Goal: Information Seeking & Learning: Compare options

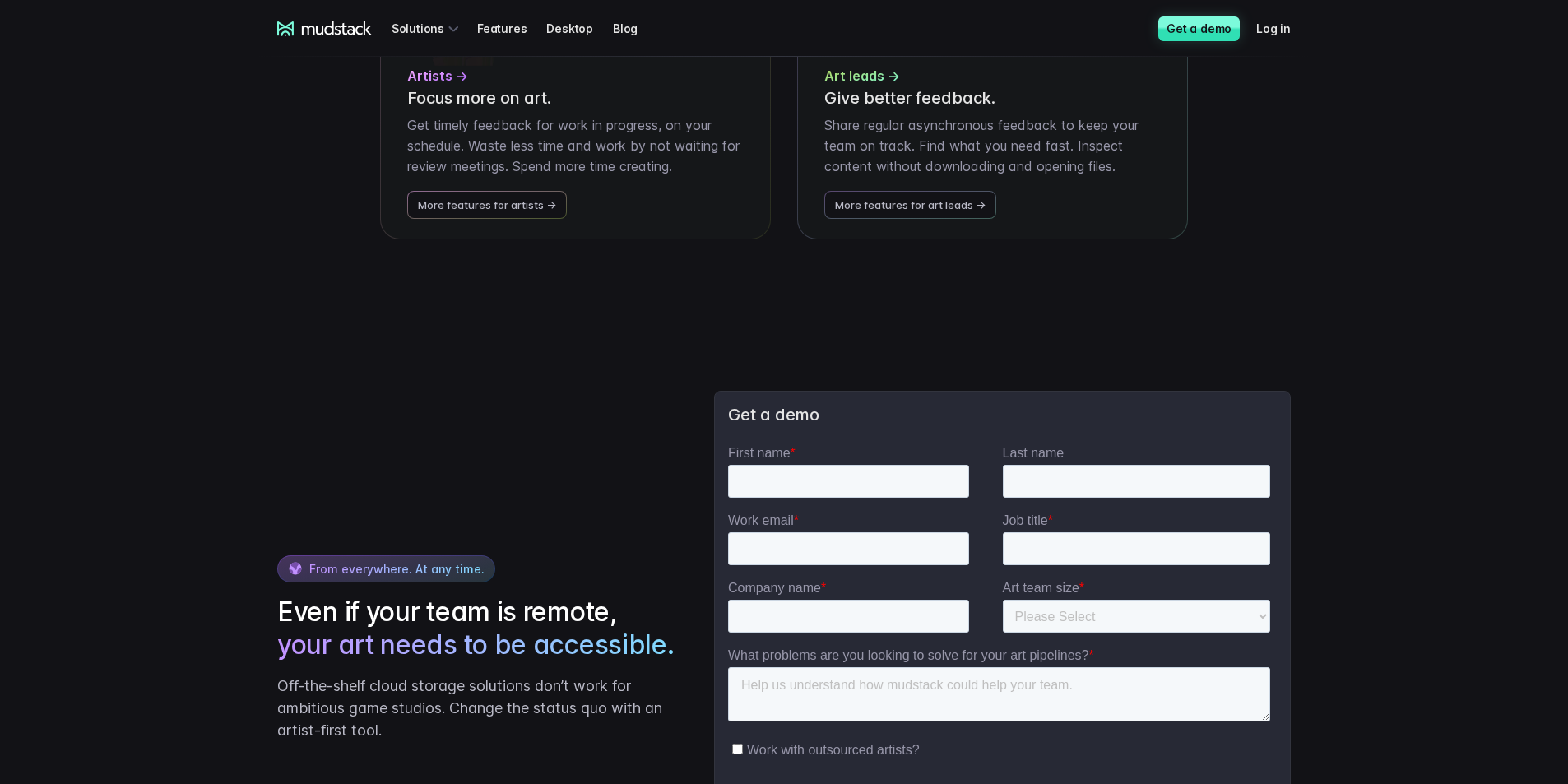
scroll to position [3537, 0]
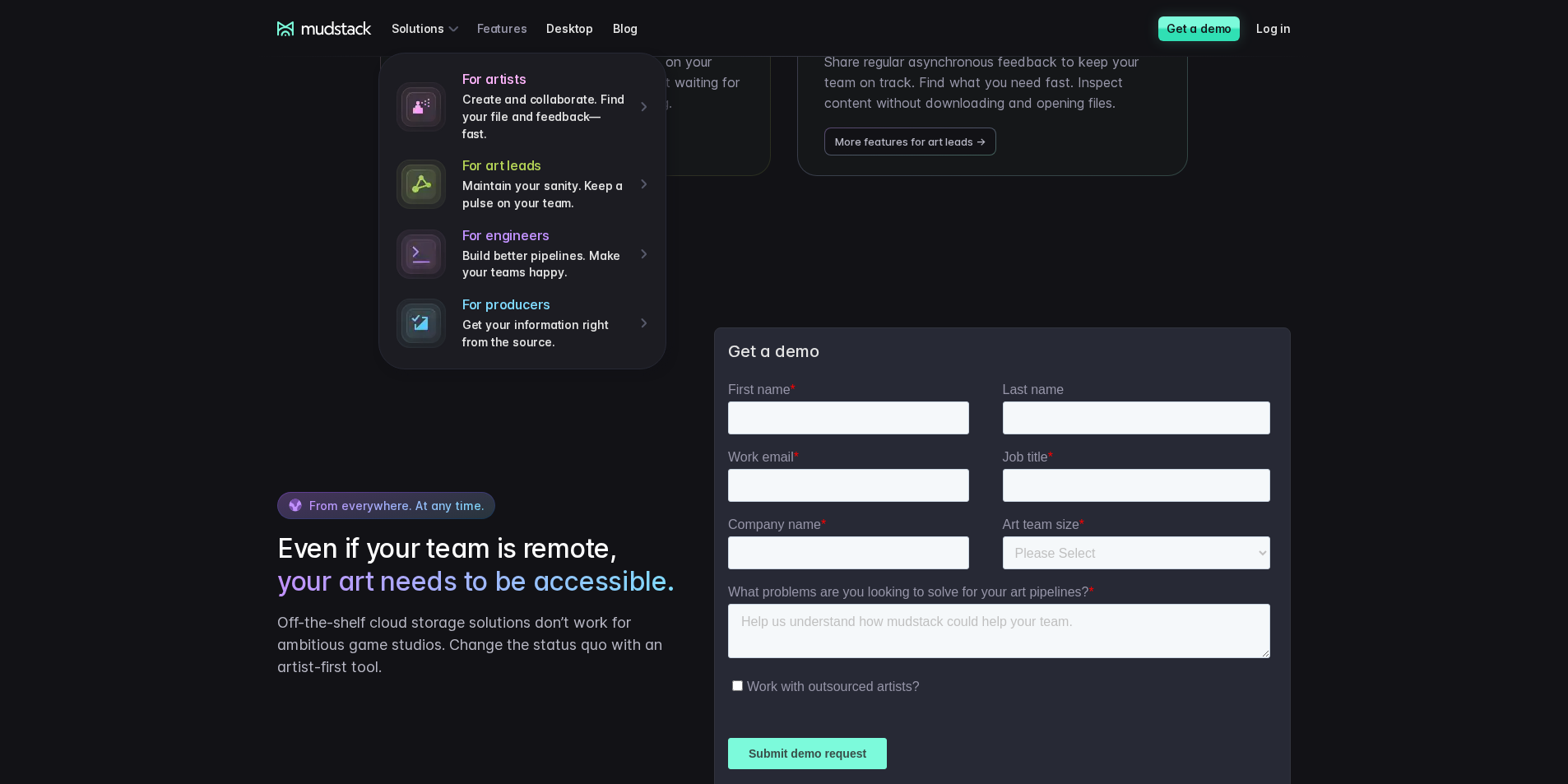
click at [489, 29] on link "Features" at bounding box center [512, 28] width 69 height 30
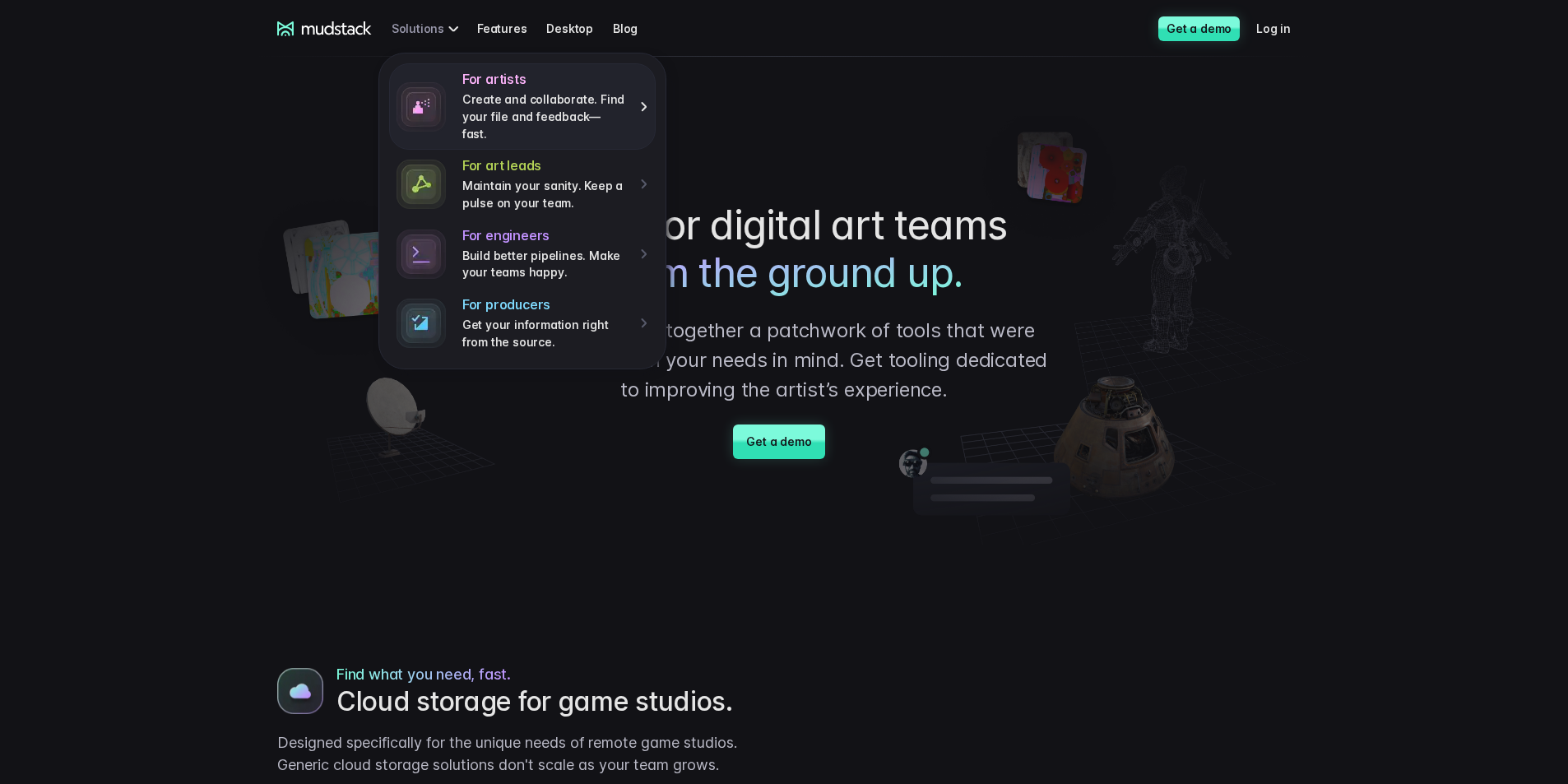
click at [531, 102] on p "Create and collaborate. Find your file and feedback— fast." at bounding box center [545, 116] width 166 height 51
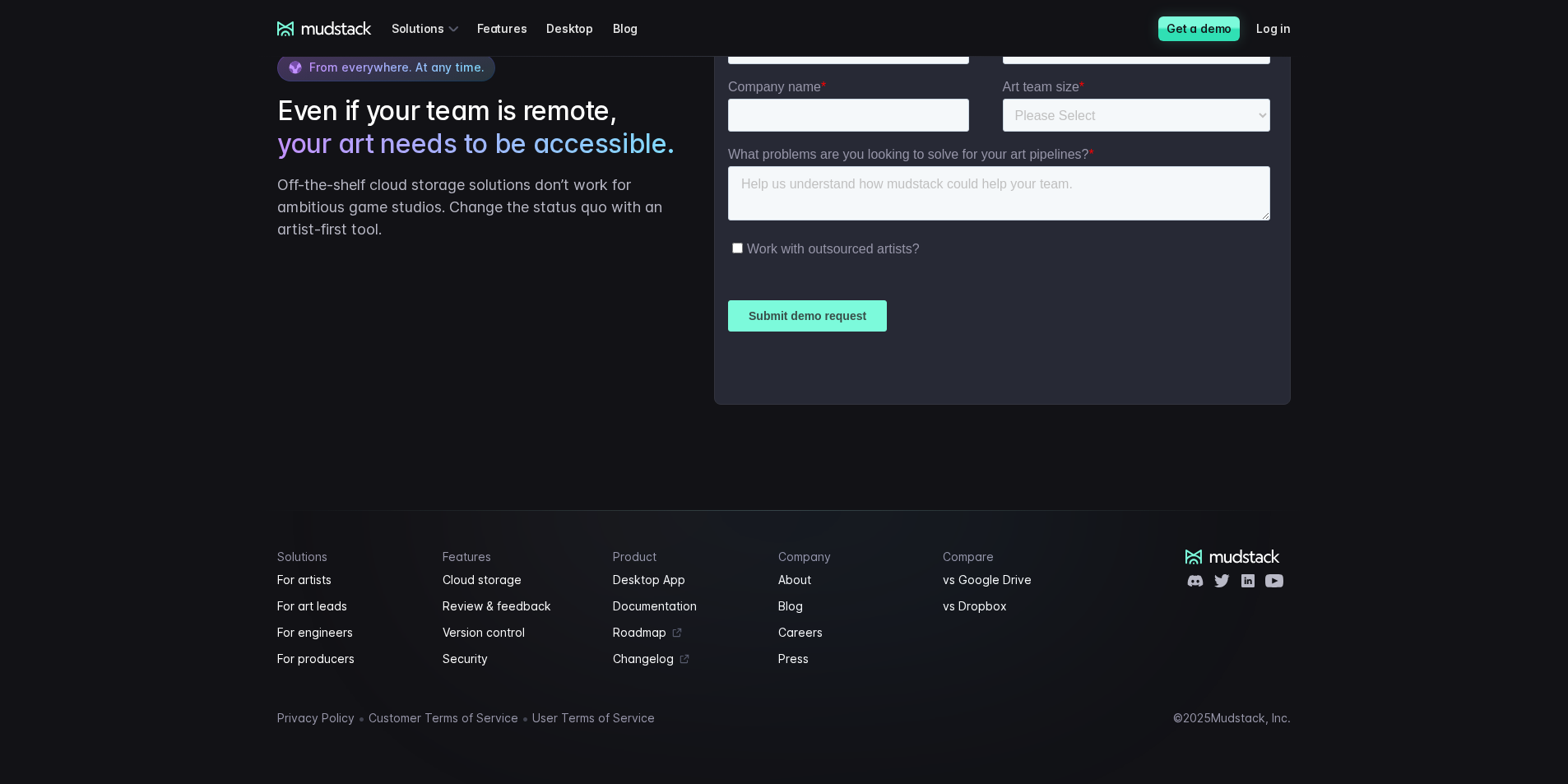
scroll to position [2495, 0]
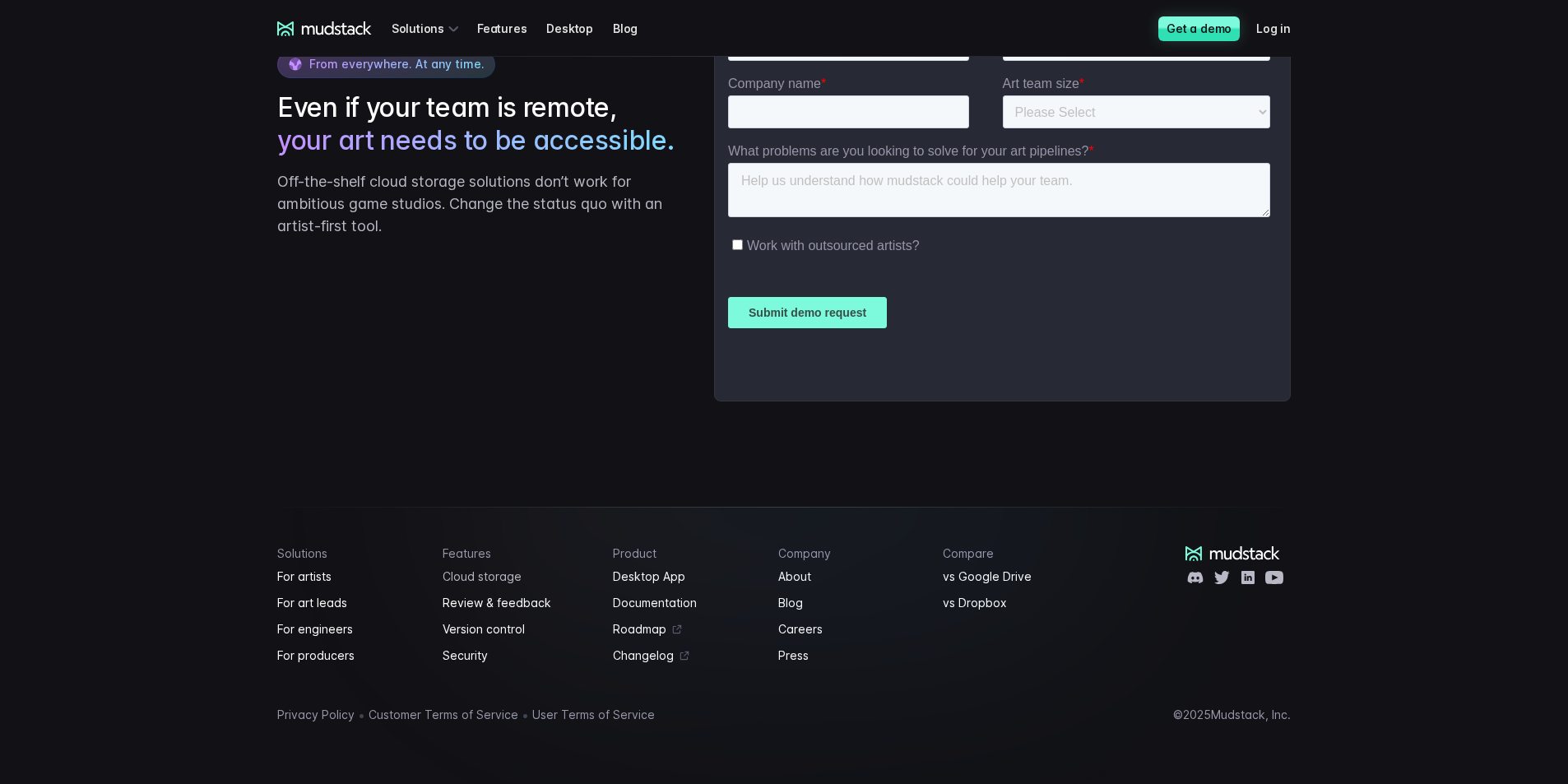
click at [492, 578] on link "Cloud storage" at bounding box center [519, 576] width 152 height 20
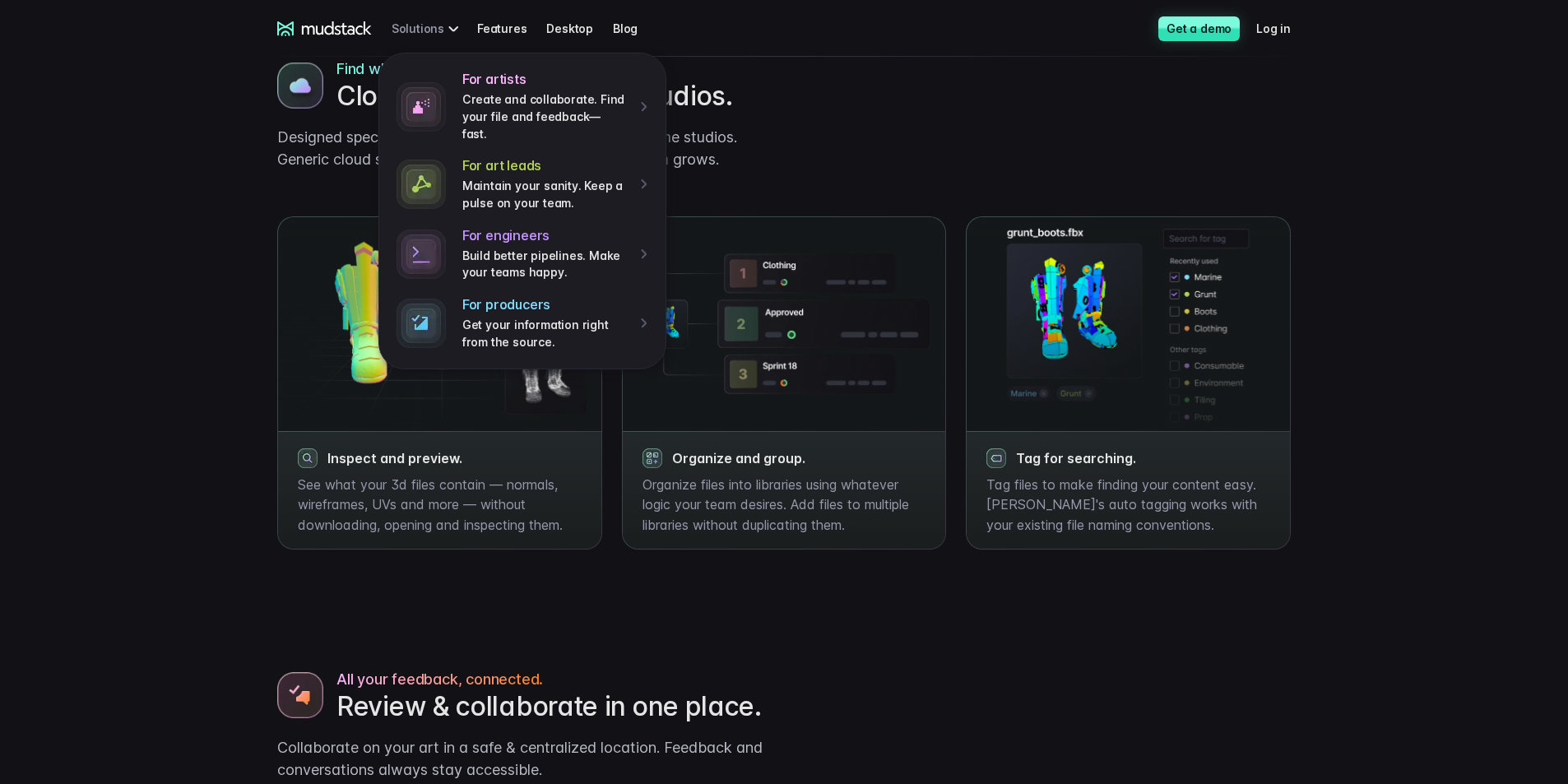
click at [427, 21] on div "For artists Create and collaborate. Find your file and feedback— fast. For art …" at bounding box center [428, 28] width 72 height 30
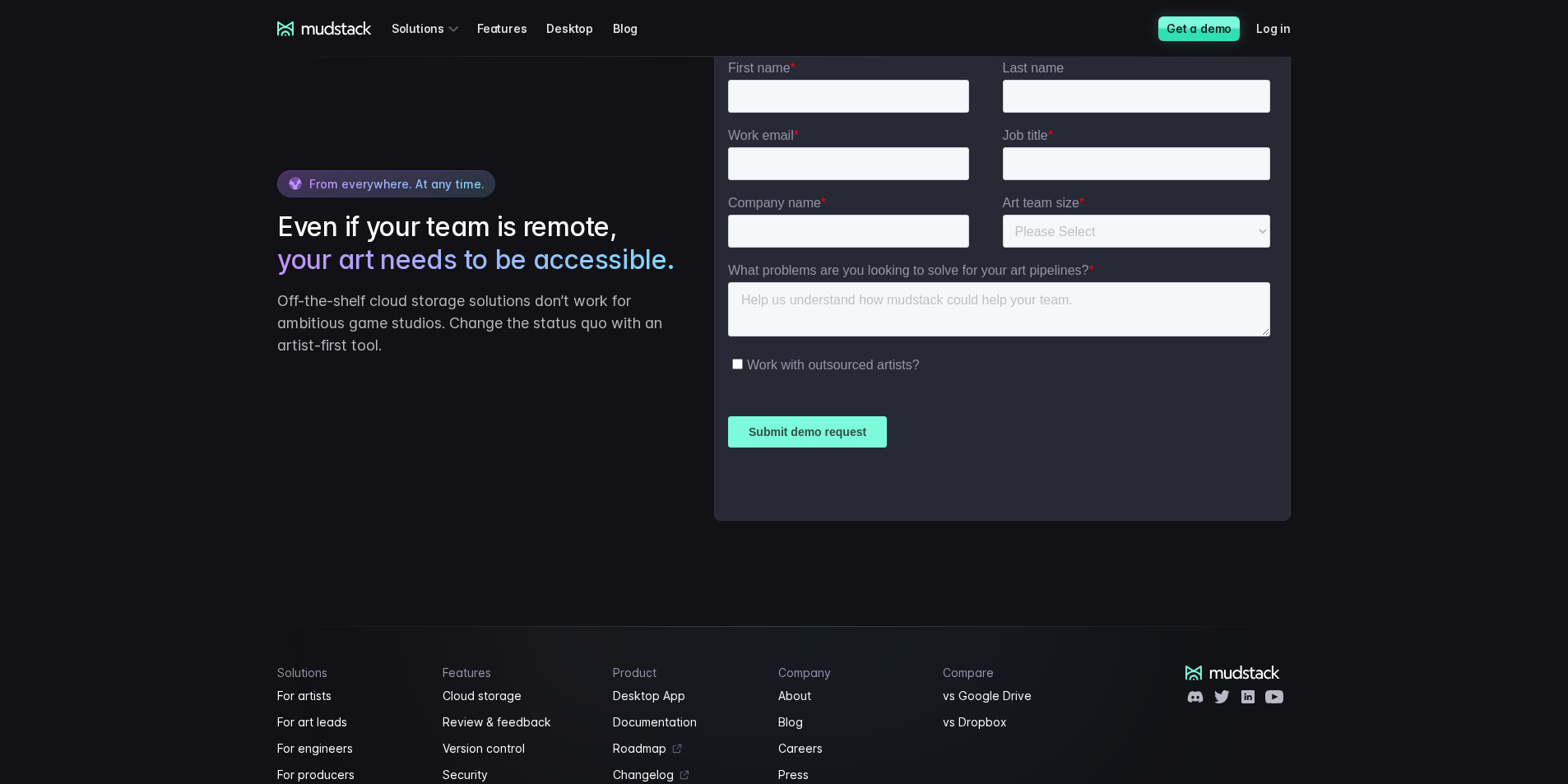
scroll to position [2822, 0]
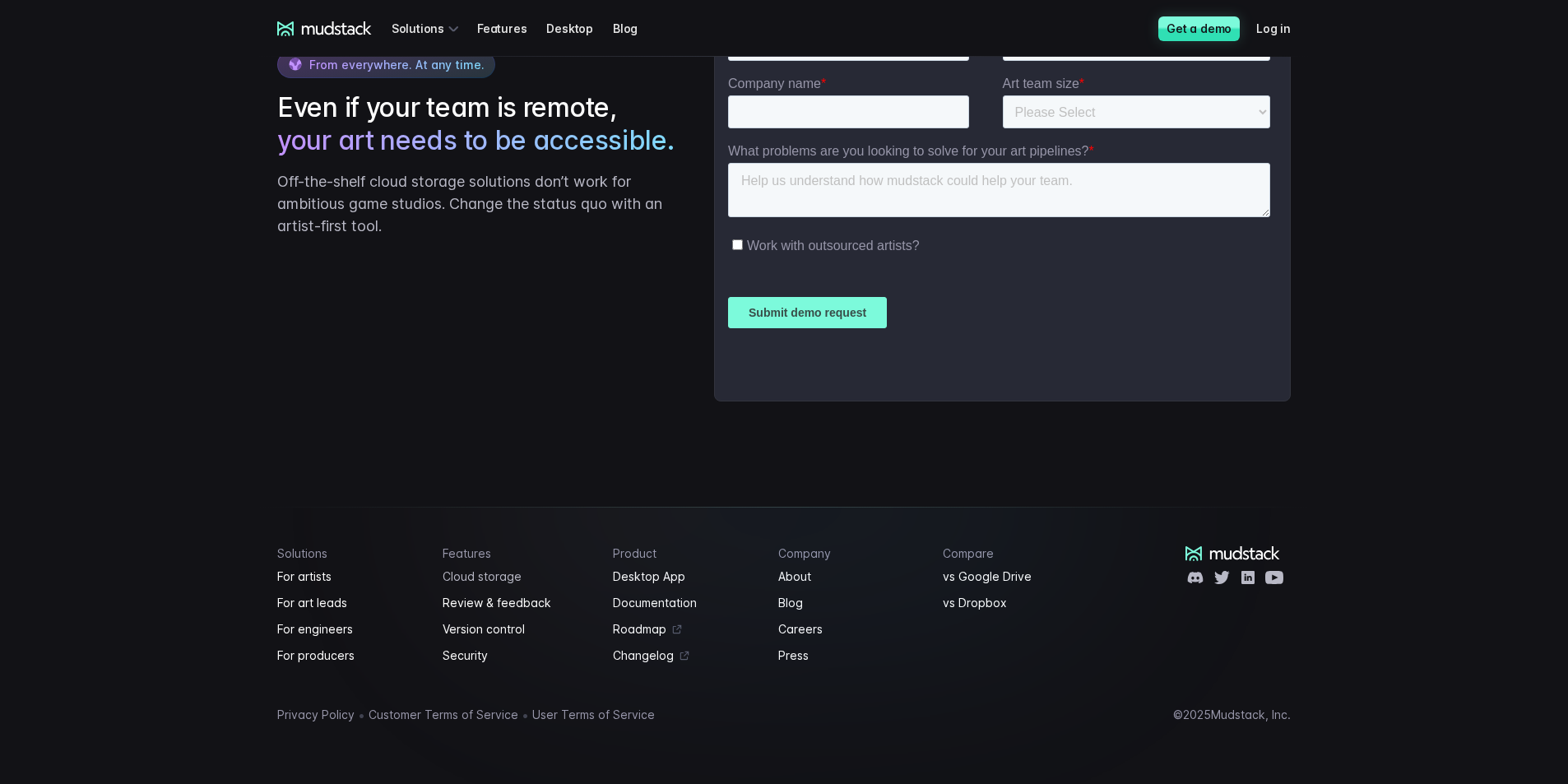
click at [501, 576] on link "Cloud storage" at bounding box center [519, 576] width 152 height 20
click at [980, 576] on link "vs Google Drive" at bounding box center [1015, 576] width 146 height 20
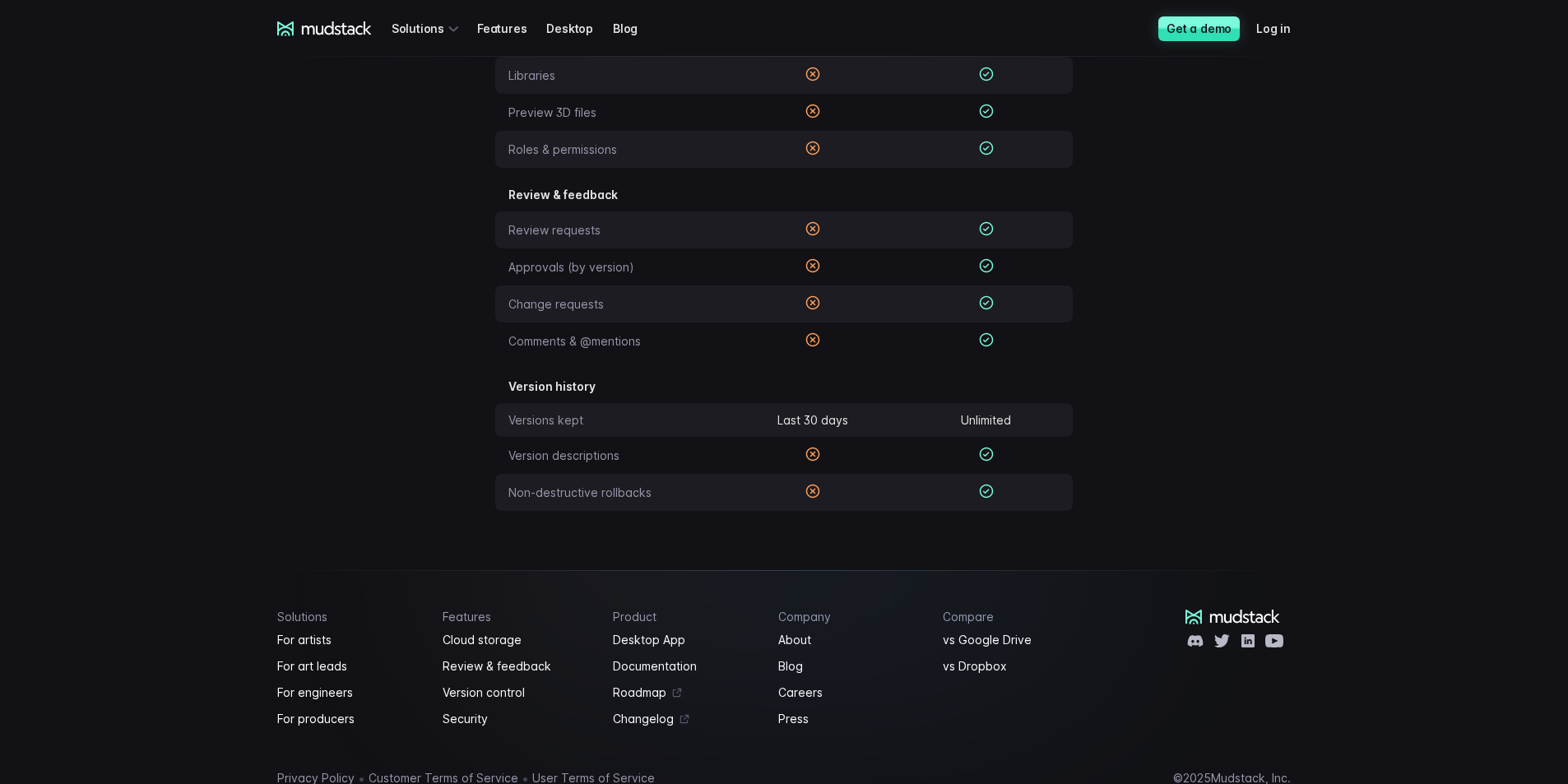
scroll to position [576, 0]
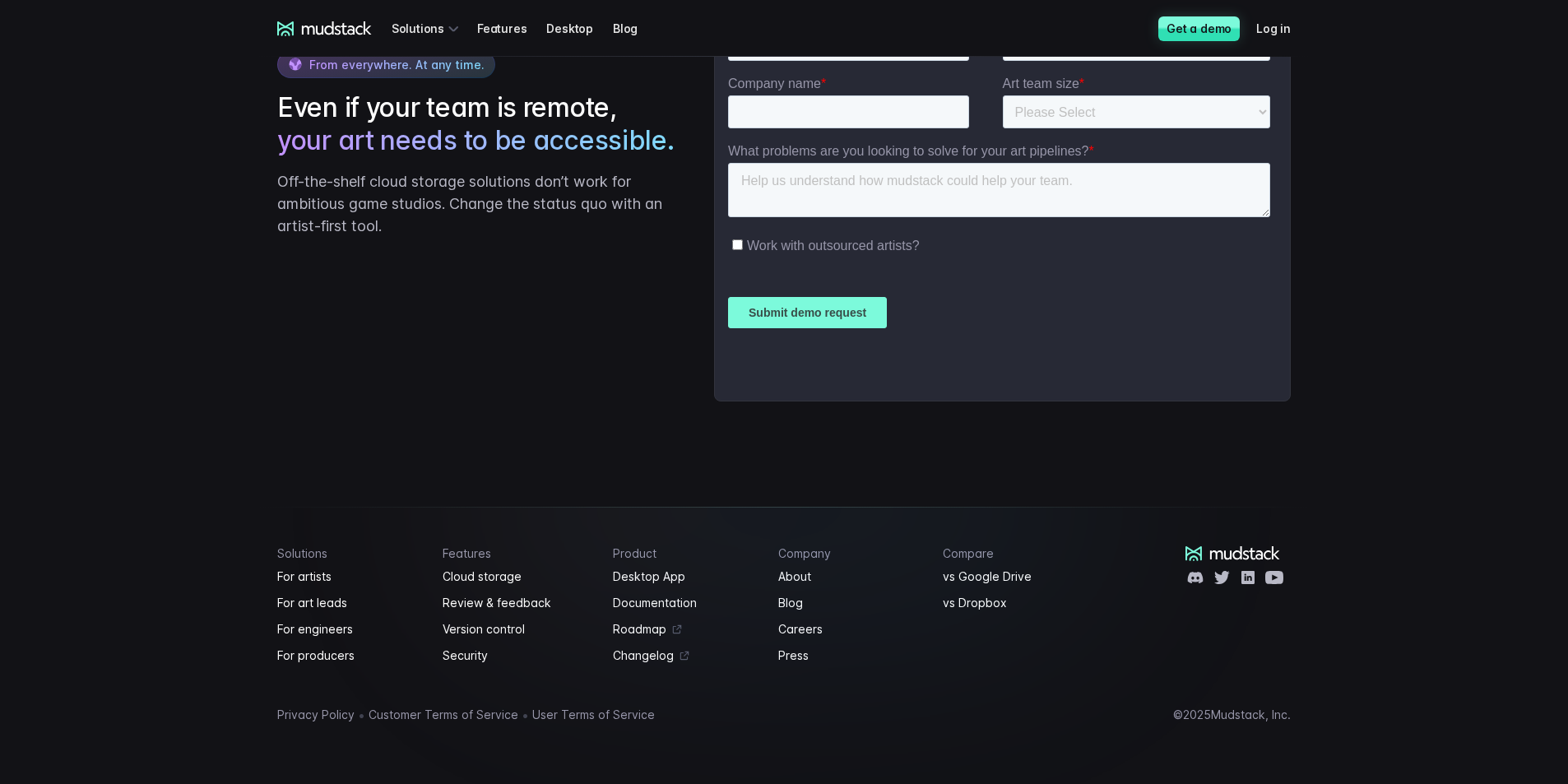
scroll to position [2822, 0]
click at [980, 603] on link "vs Dropbox" at bounding box center [1015, 602] width 146 height 20
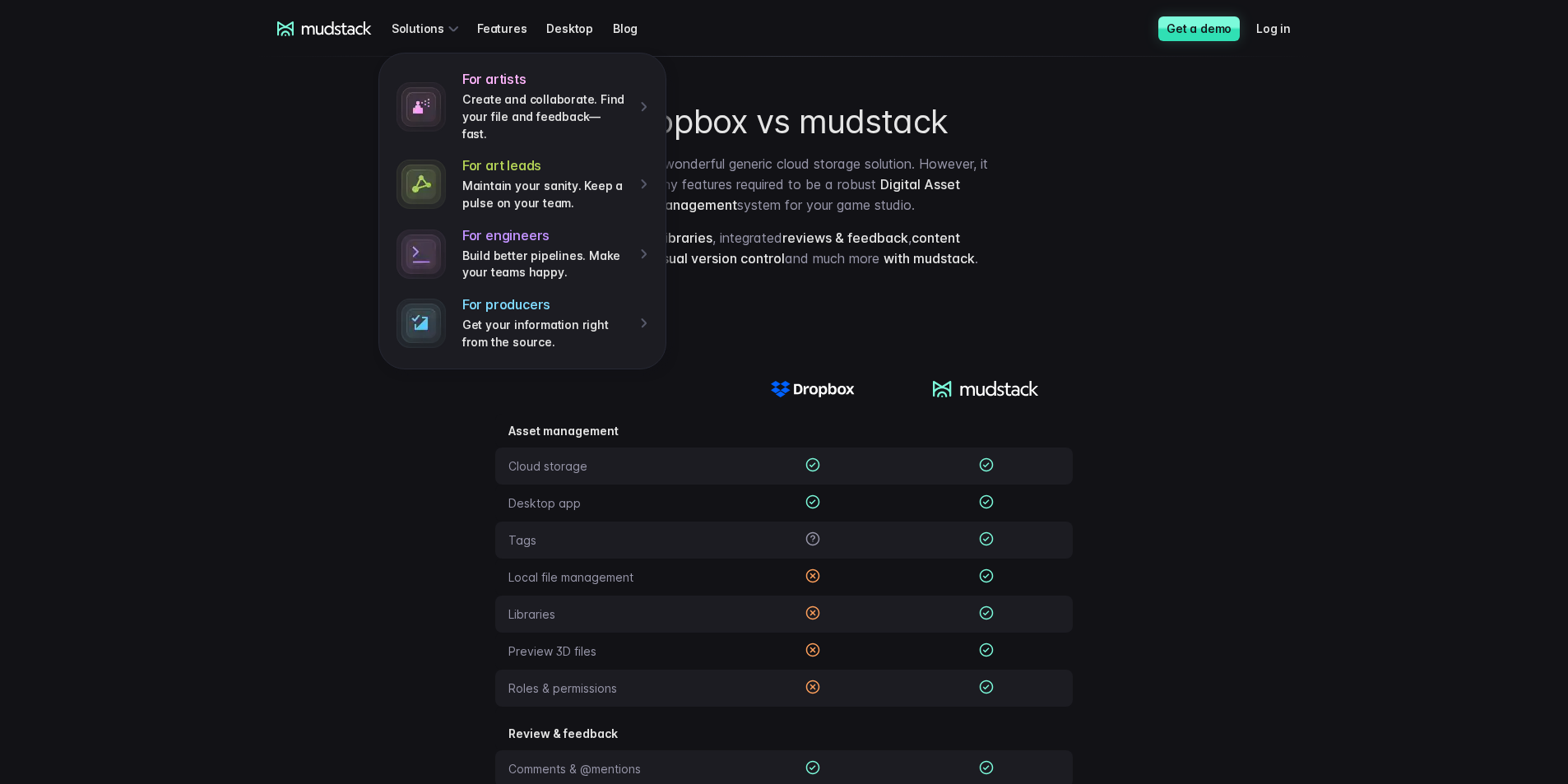
click at [340, 32] on icon at bounding box center [336, 28] width 70 height 13
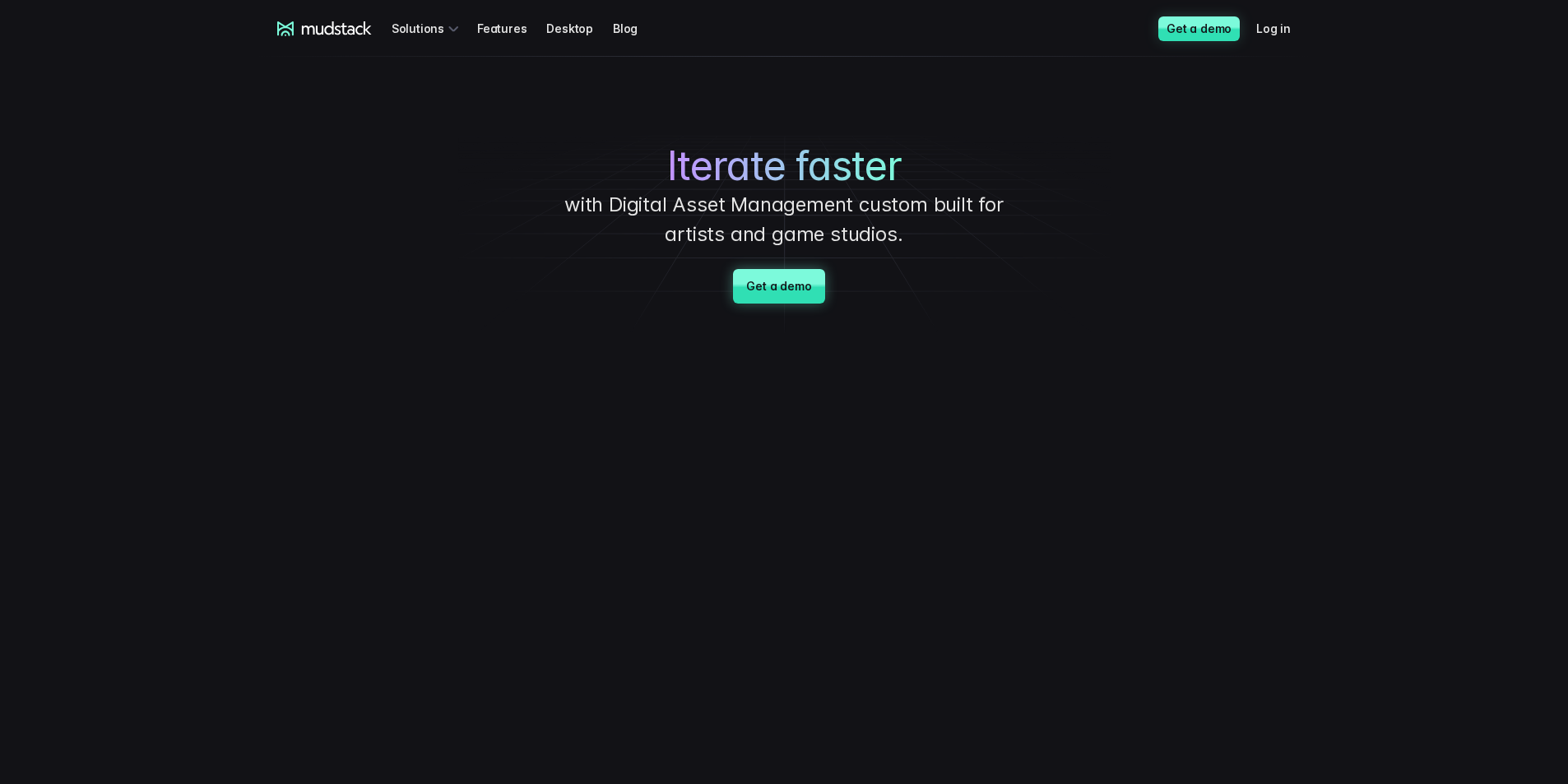
click at [768, 284] on link "Get a demo" at bounding box center [779, 286] width 91 height 34
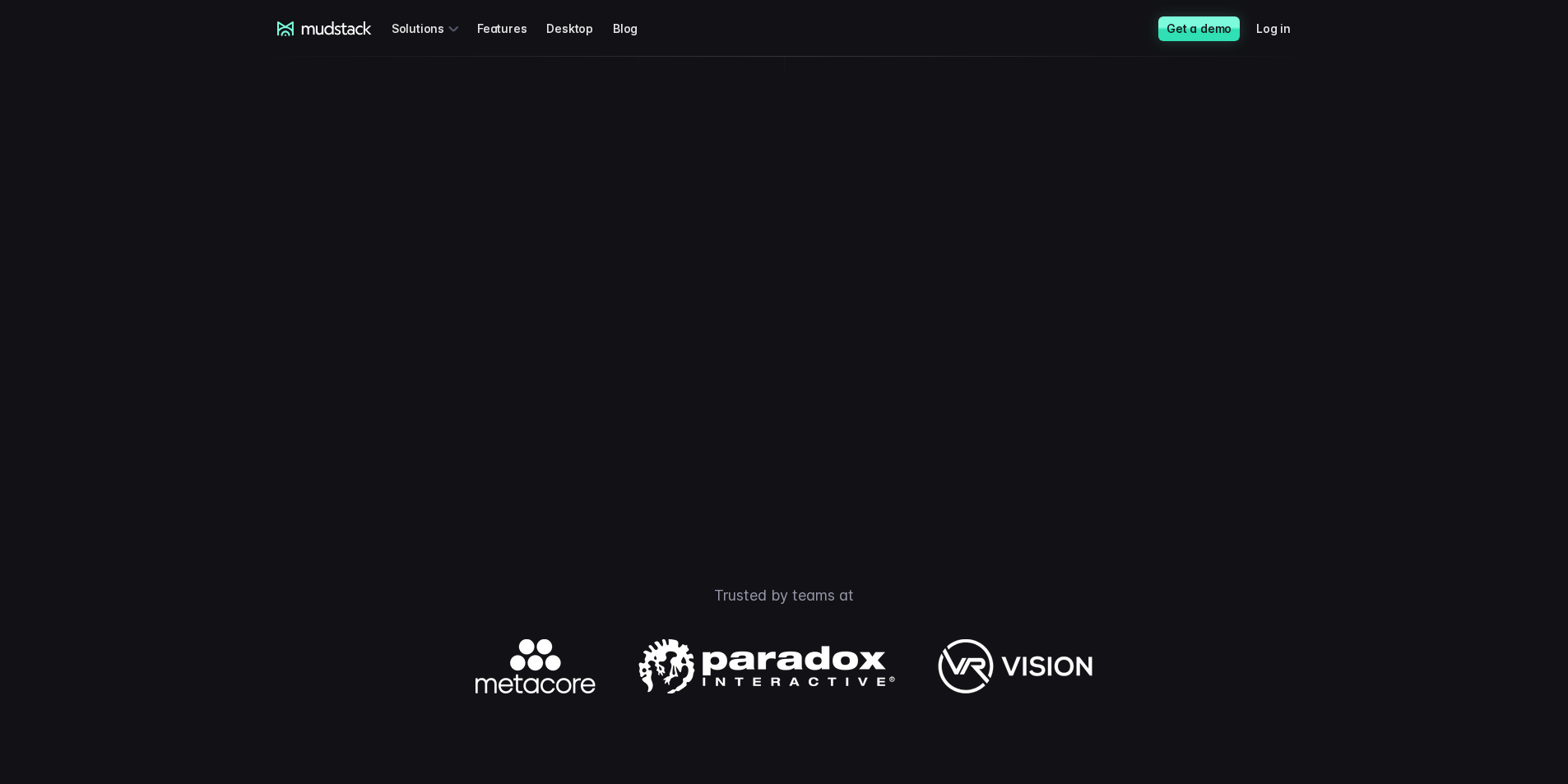
scroll to position [411, 0]
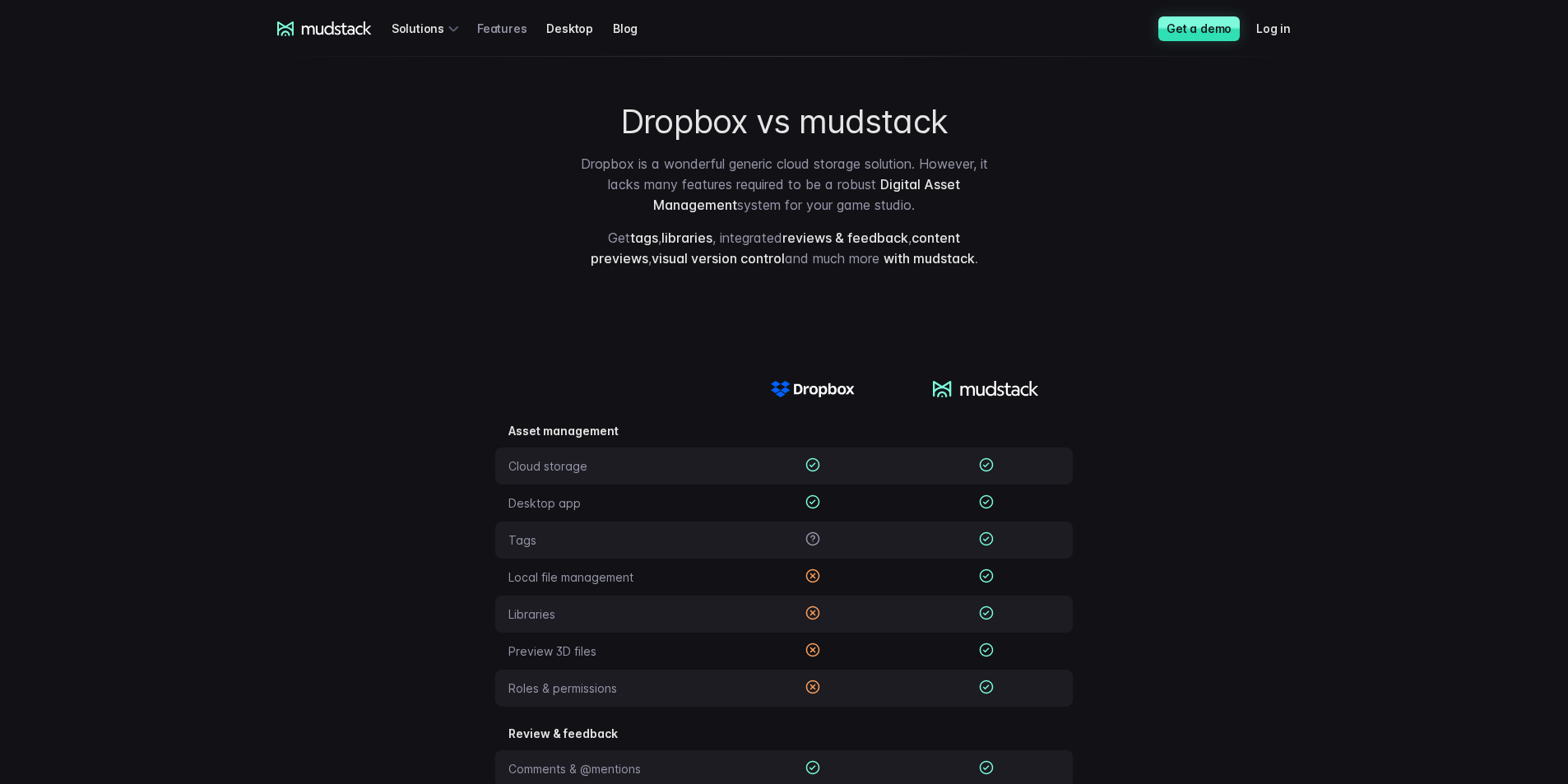
click at [495, 28] on link "Features" at bounding box center [512, 28] width 69 height 30
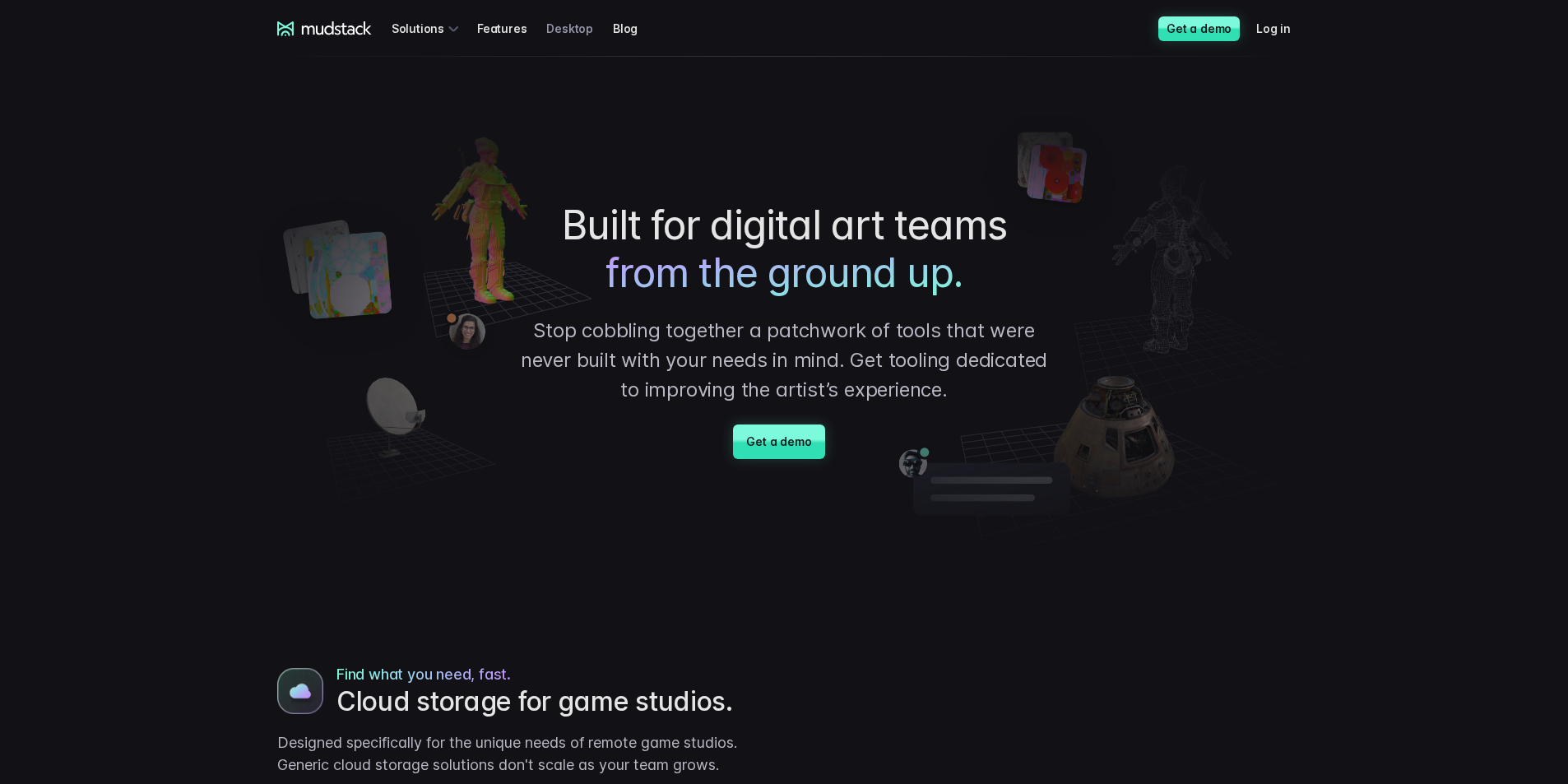
click at [553, 33] on link "Desktop" at bounding box center [579, 28] width 66 height 30
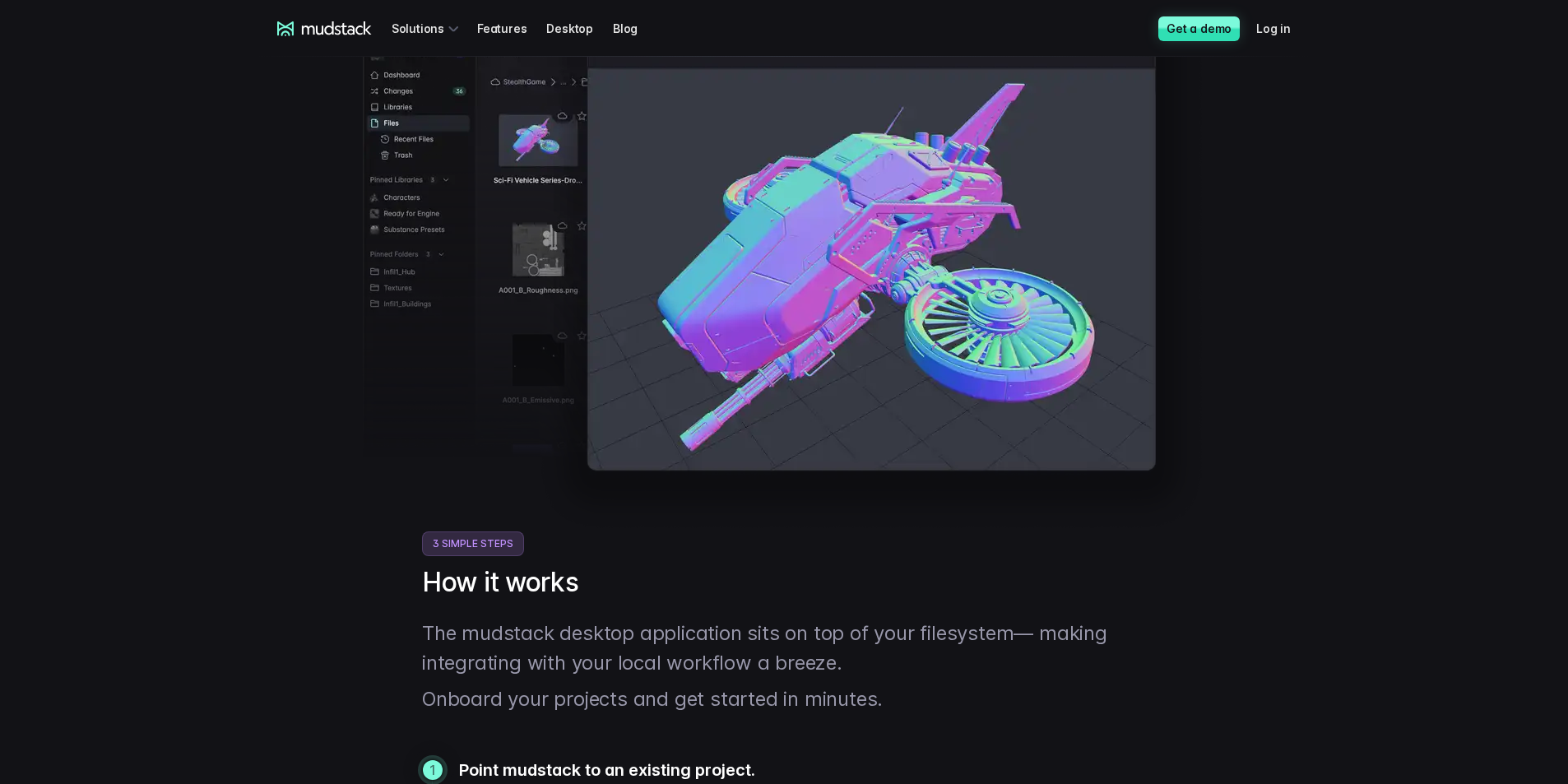
scroll to position [246, 0]
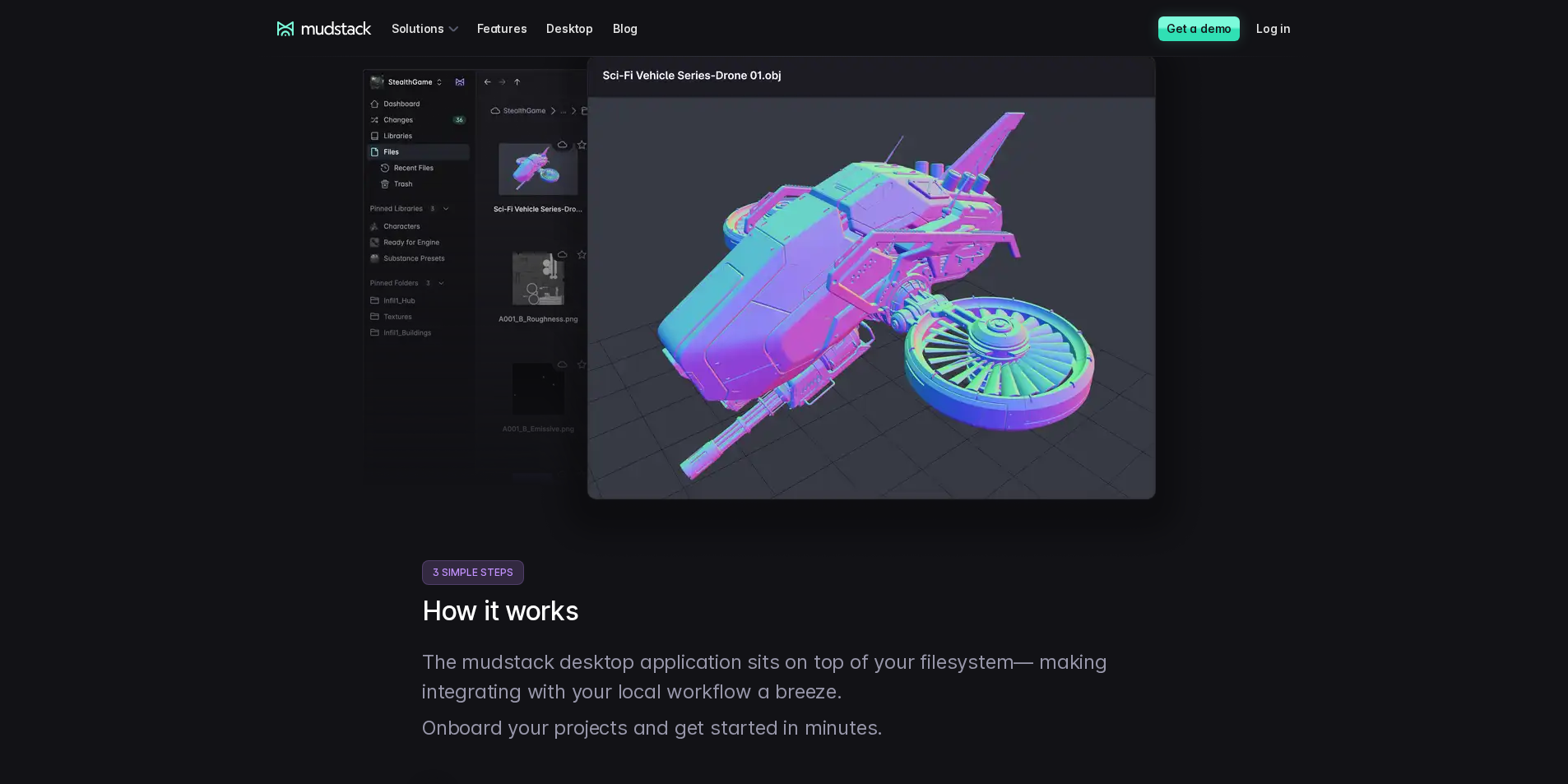
click at [329, 246] on div at bounding box center [784, 288] width 1013 height 544
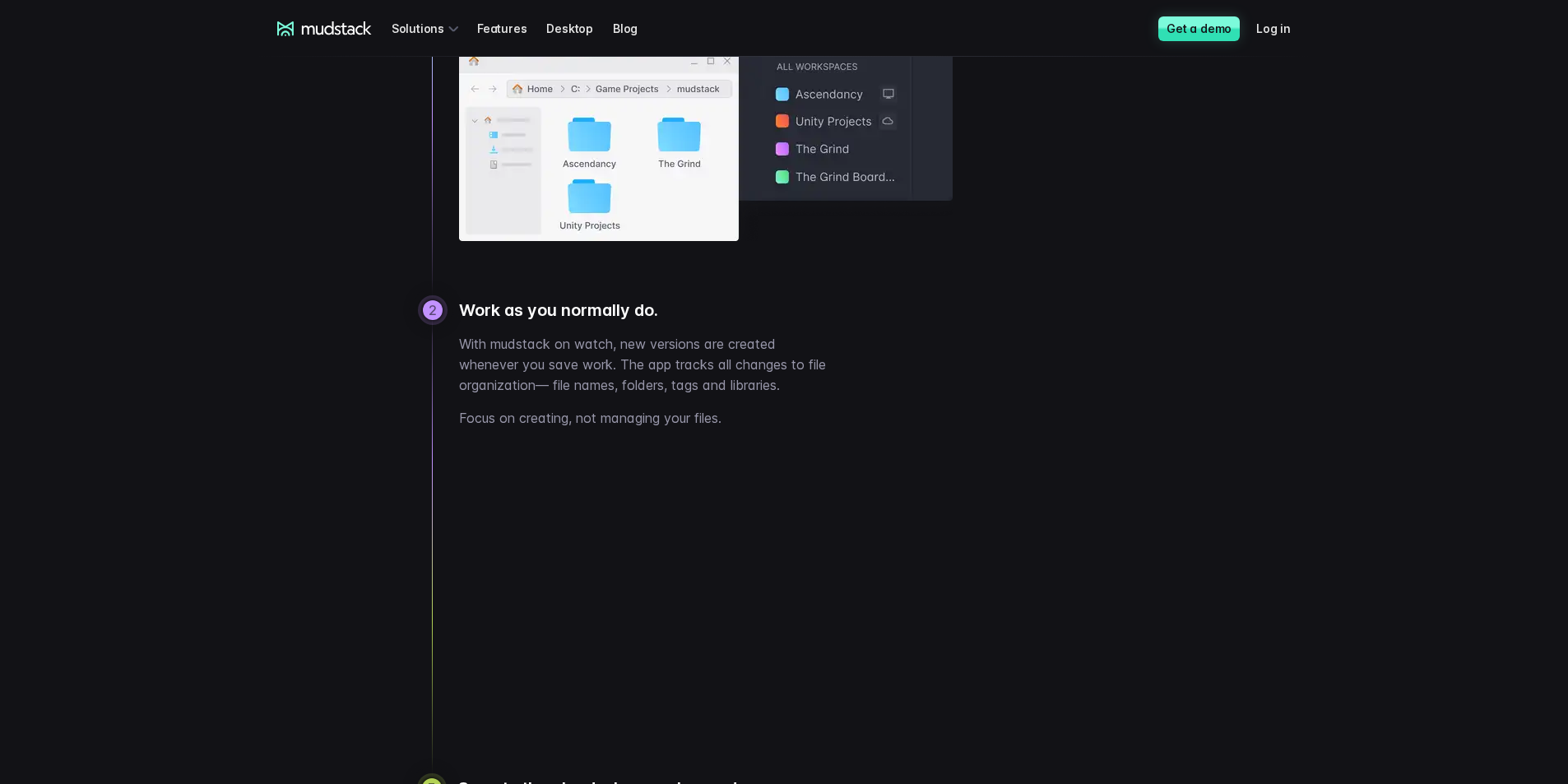
scroll to position [1398, 0]
